Goal: Submit feedback/report problem

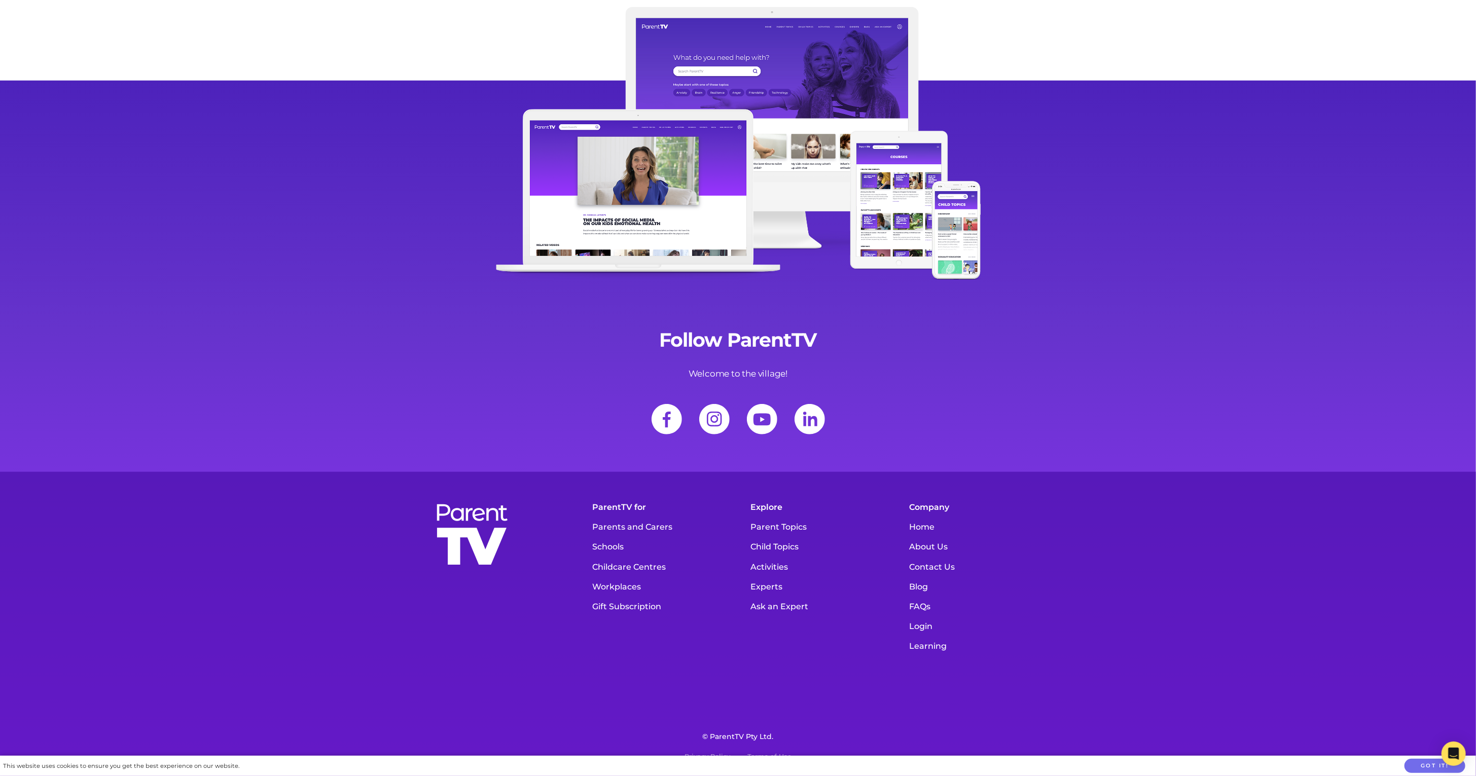
scroll to position [14567, 0]
click at [929, 567] on link "Contact Us" at bounding box center [975, 567] width 143 height 20
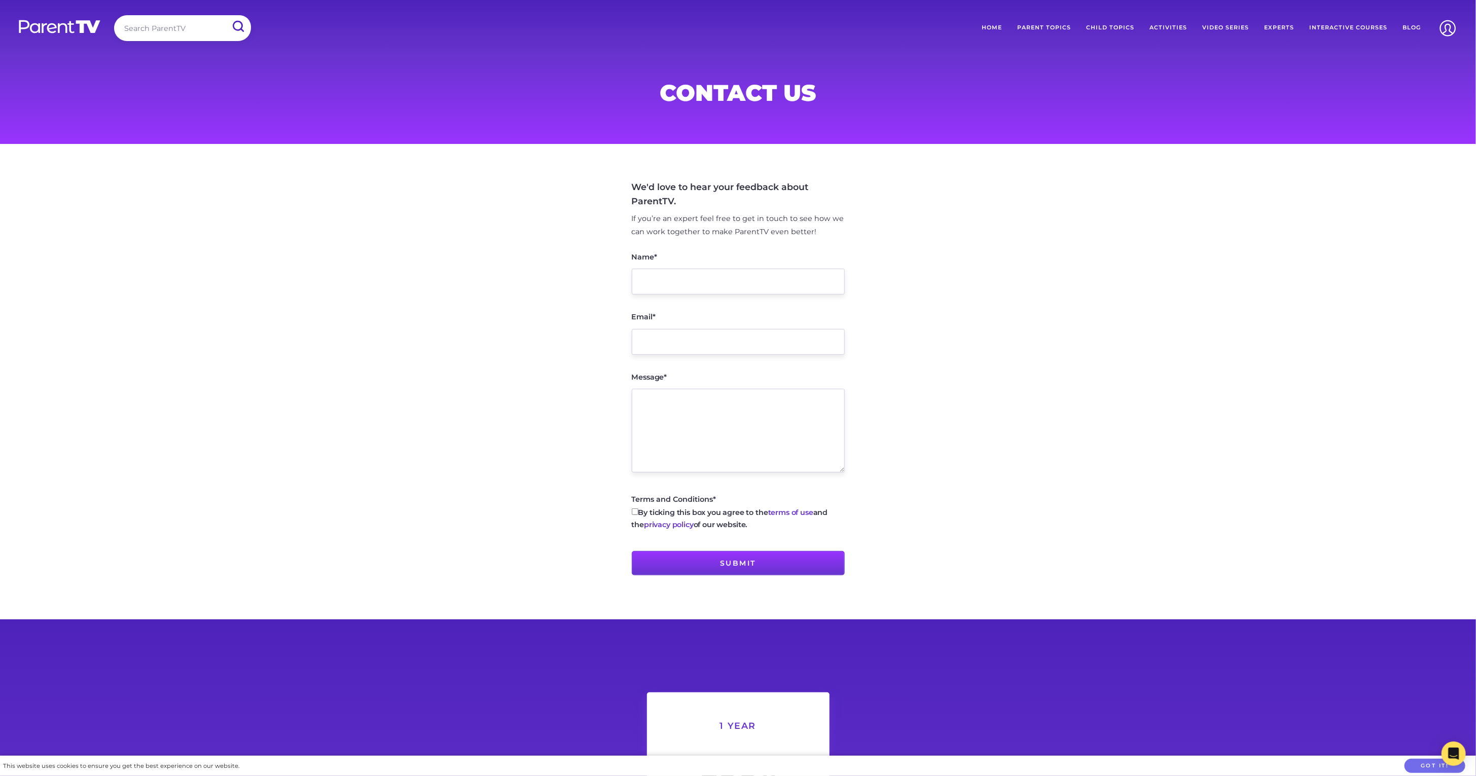
click at [691, 279] on input "Name*" at bounding box center [738, 282] width 213 height 26
type input "nikki park"
click at [691, 351] on input "Email*" at bounding box center [738, 342] width 213 height 26
type input "nikki@scottparkgroup.com.au"
click at [680, 403] on textarea "Message*" at bounding box center [738, 431] width 213 height 84
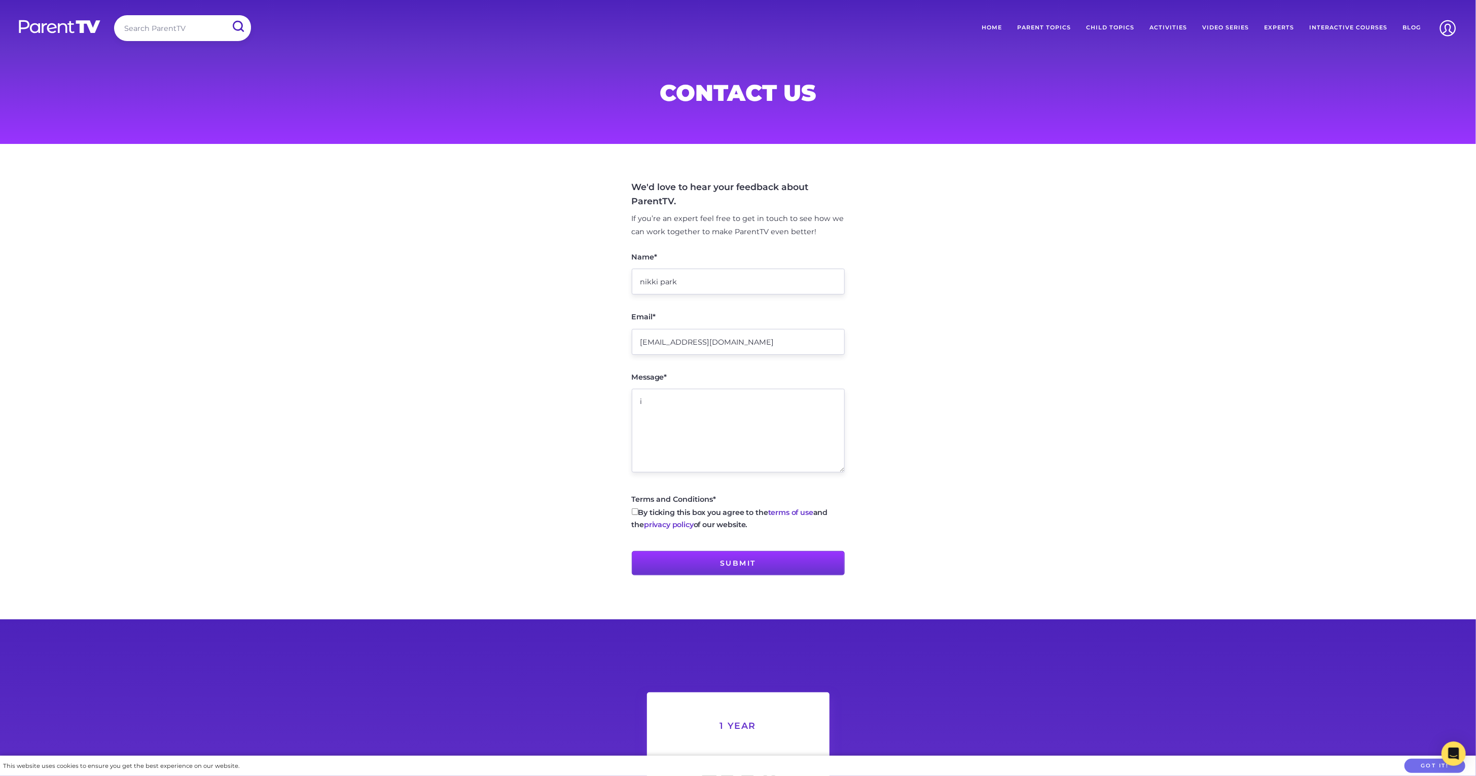
type textarea "i"
type textarea "I have purchased tickets twice now and been unable to view 'Seen' because and o…"
click at [636, 515] on input "By ticking this box you agree to the terms of use and the privacy policy of our…" at bounding box center [635, 511] width 7 height 7
checkbox input "true"
click at [714, 561] on input "Submit" at bounding box center [738, 563] width 213 height 24
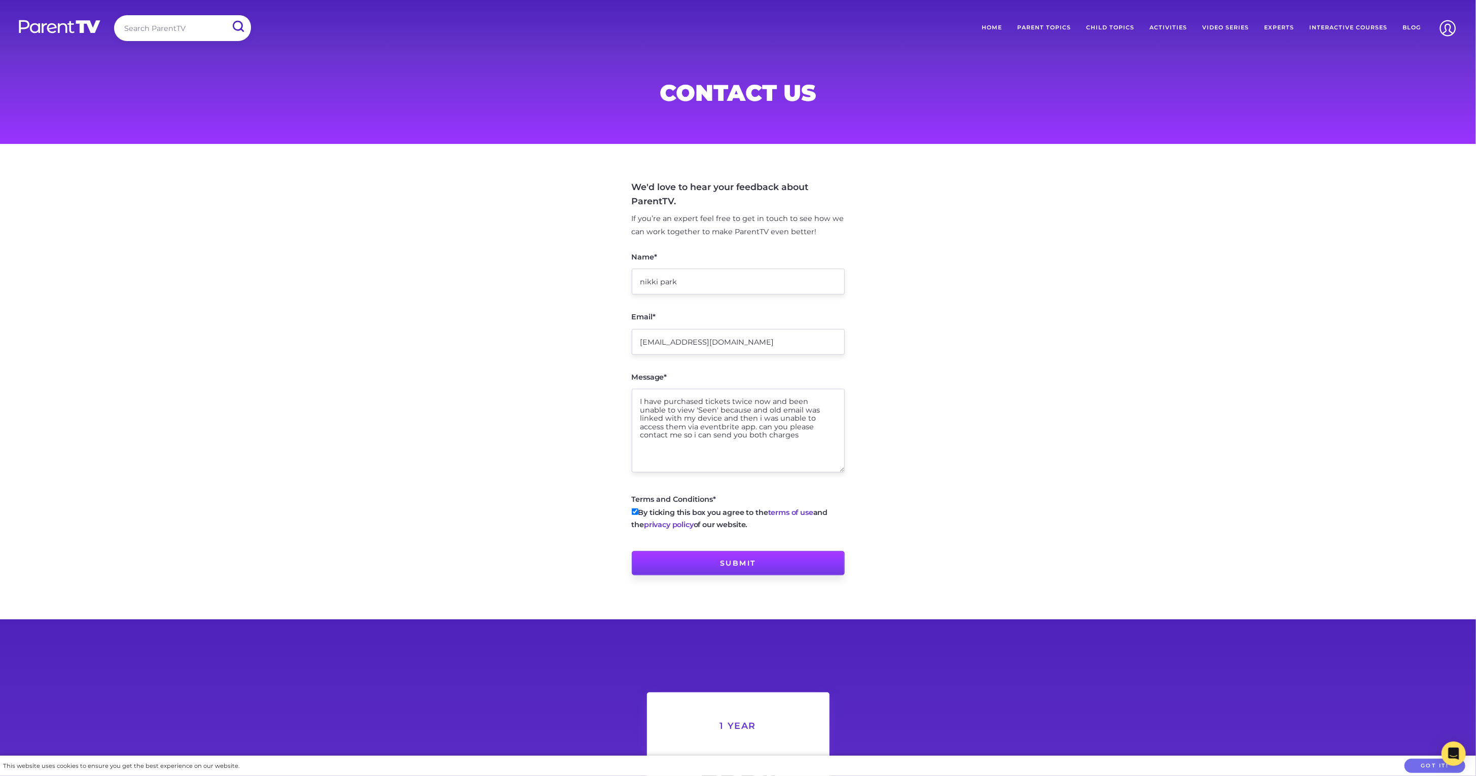
type input "Sending message..."
type input "Submit"
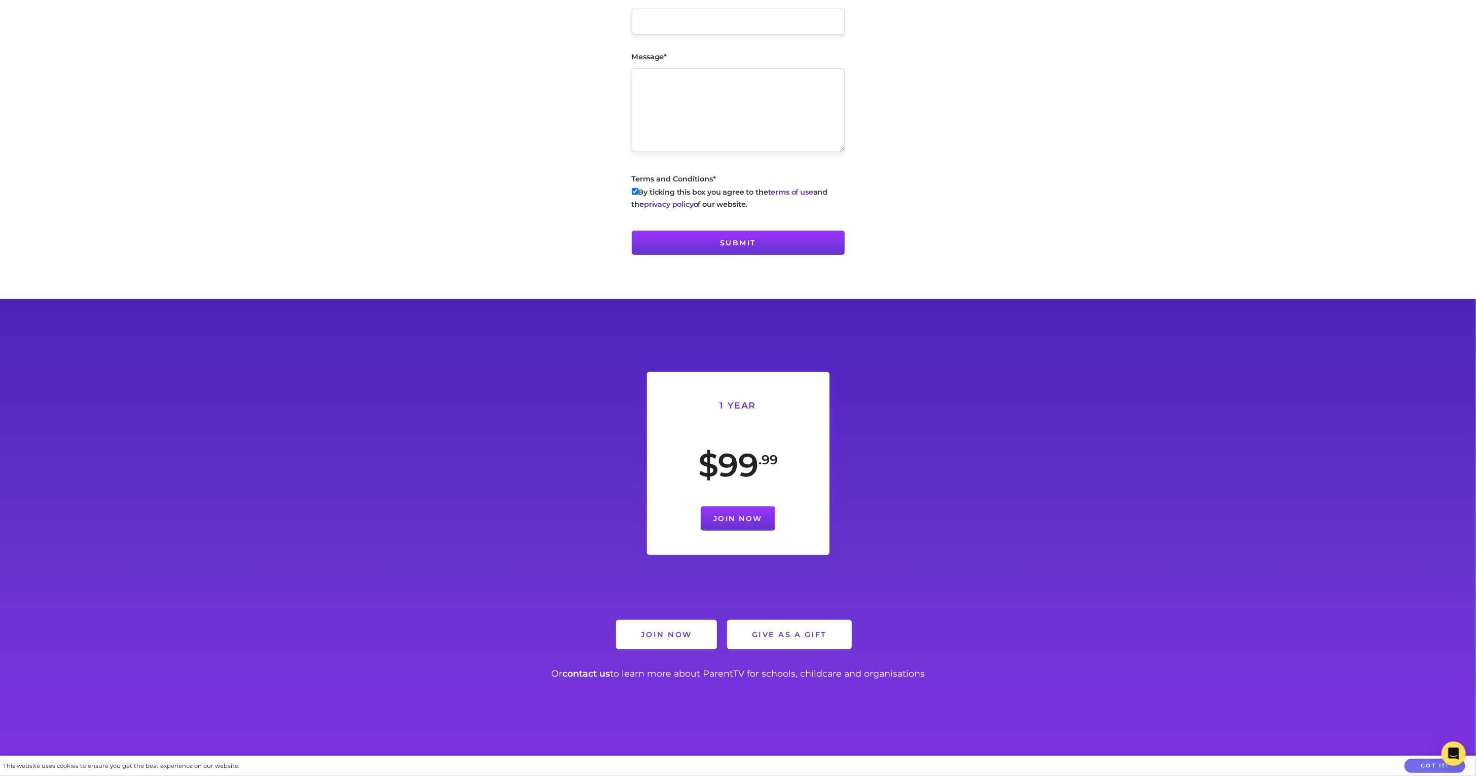
scroll to position [572, 0]
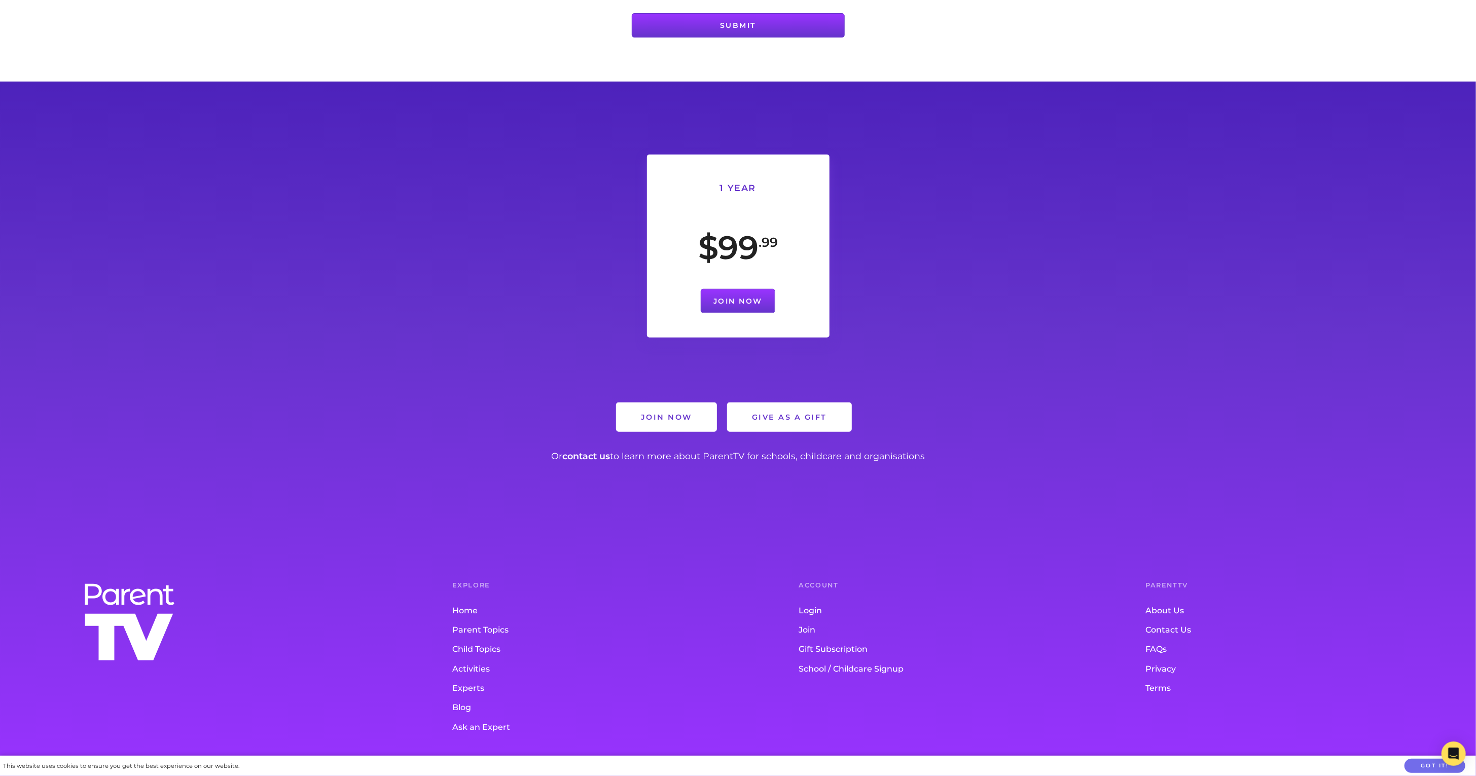
click at [1169, 608] on link "About Us" at bounding box center [1298, 610] width 306 height 19
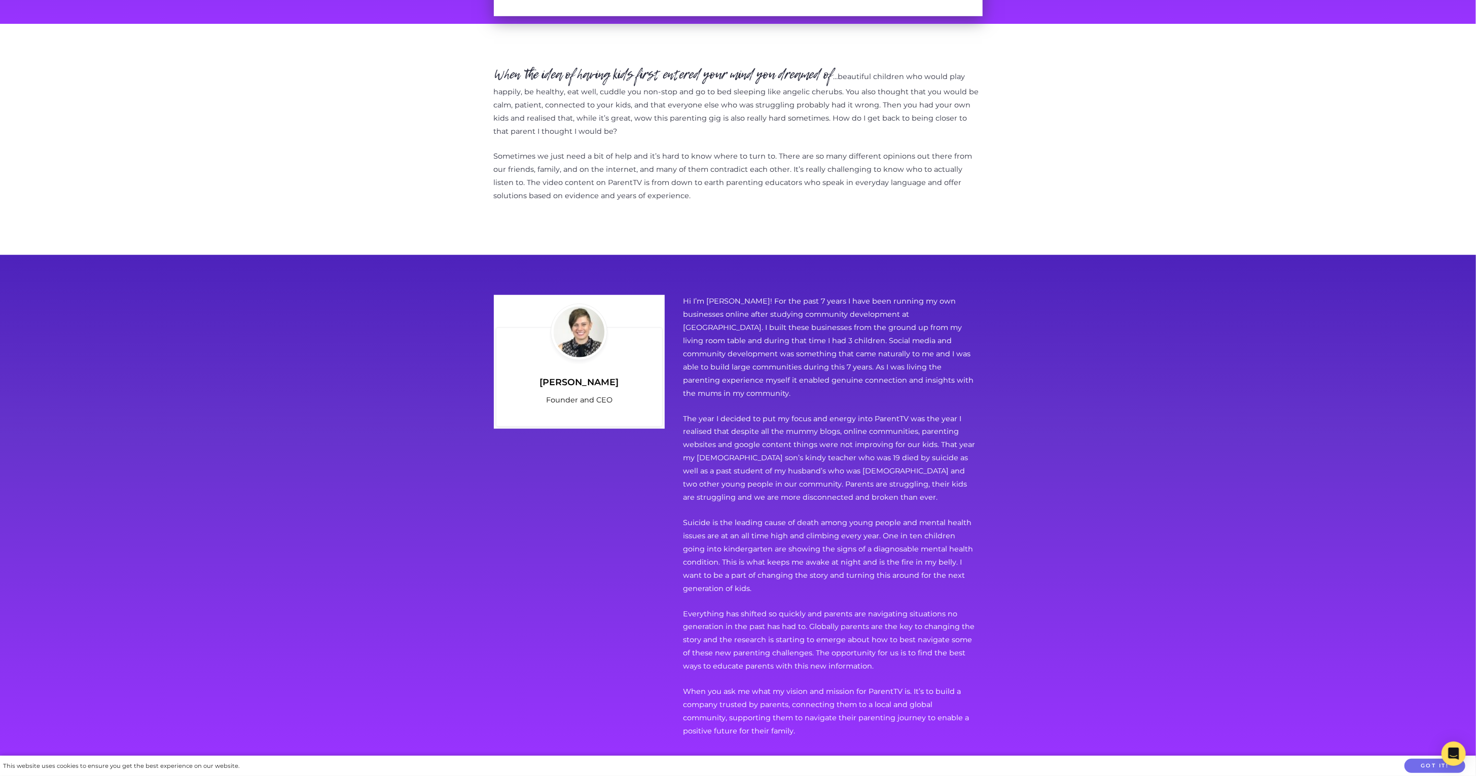
scroll to position [659, 0]
